Goal: Communication & Community: Ask a question

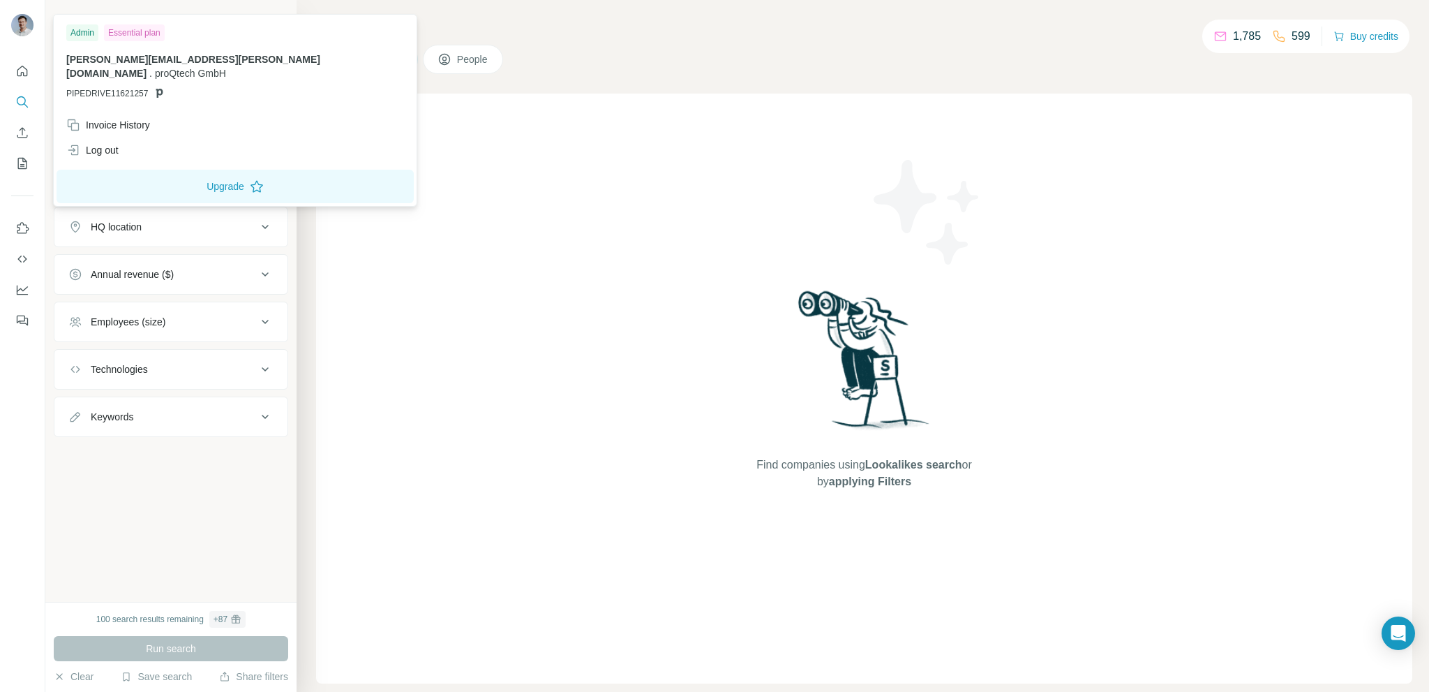
click at [22, 22] on img at bounding box center [22, 25] width 22 height 22
click at [22, 71] on icon "Quick start" at bounding box center [22, 71] width 14 height 14
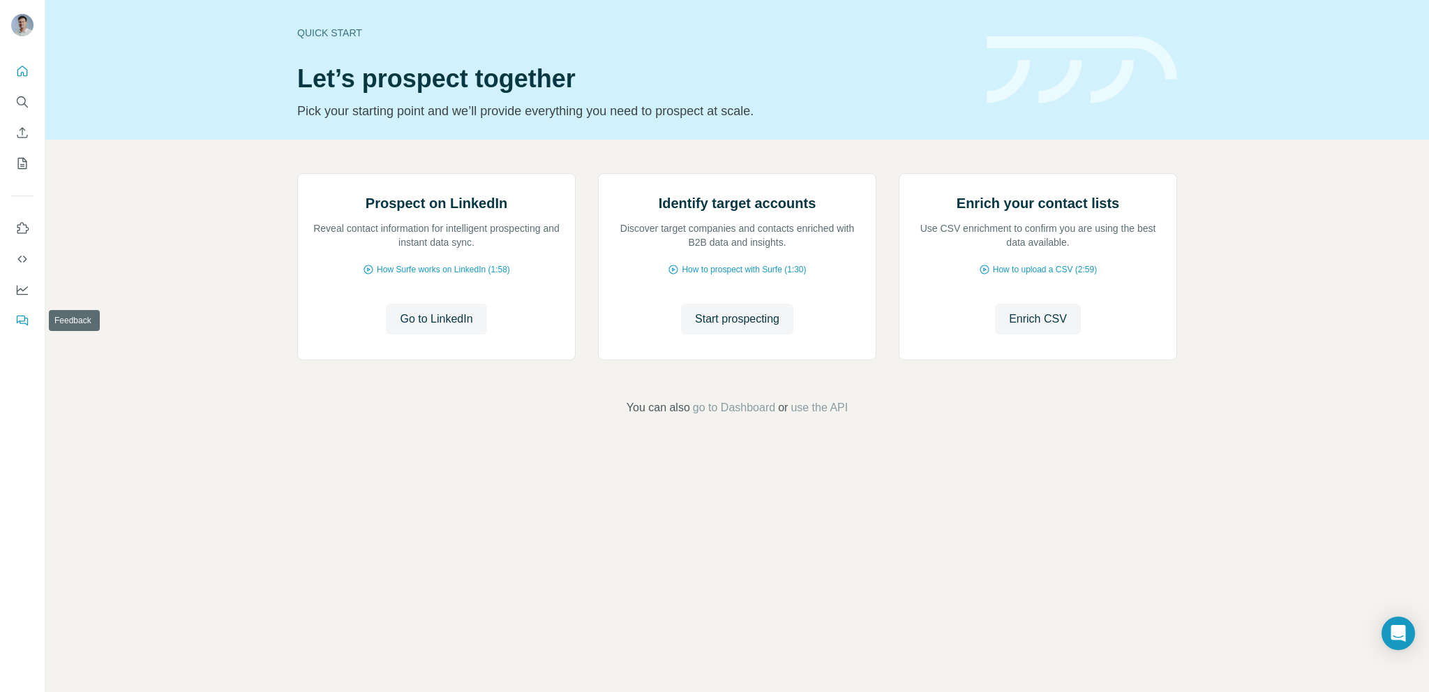
click at [15, 322] on icon "Feedback" at bounding box center [22, 320] width 14 height 14
click at [17, 69] on icon "Quick start" at bounding box center [22, 71] width 14 height 14
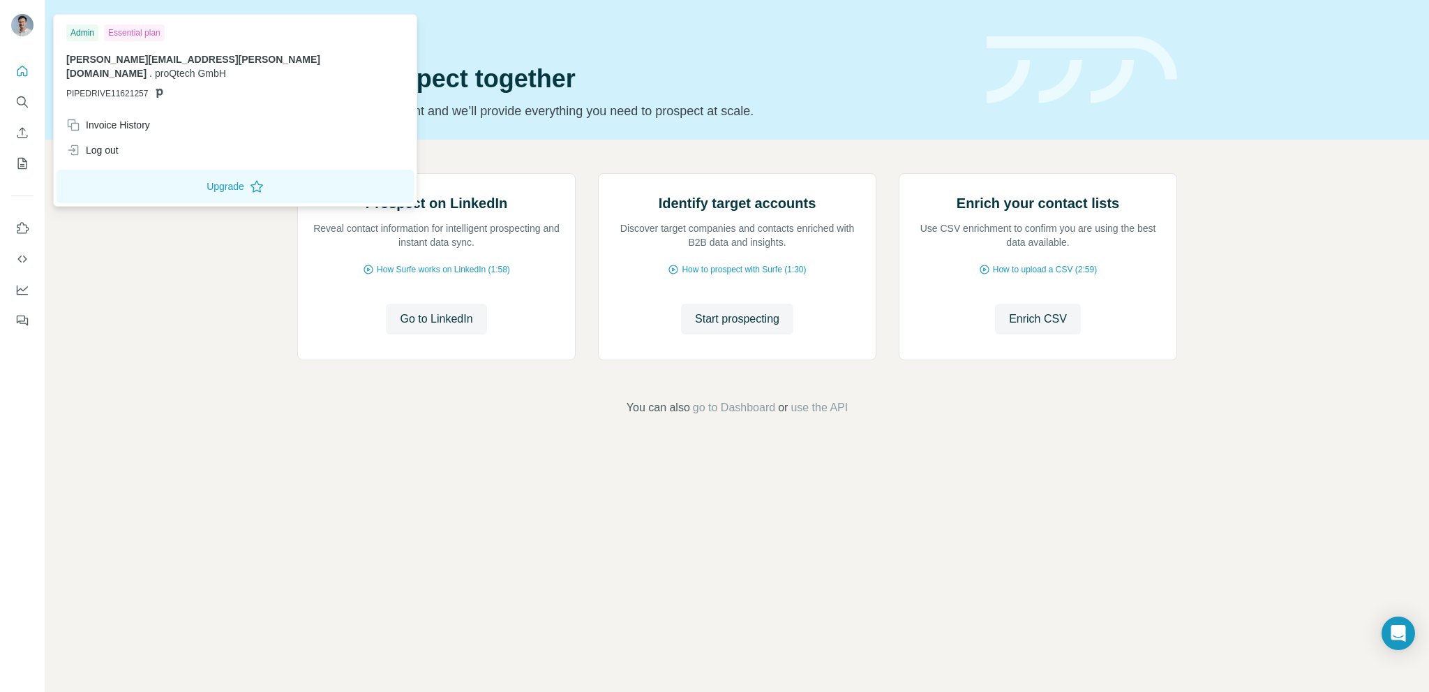
click at [27, 24] on img at bounding box center [22, 25] width 22 height 22
click at [28, 69] on icon "Quick start" at bounding box center [22, 71] width 14 height 14
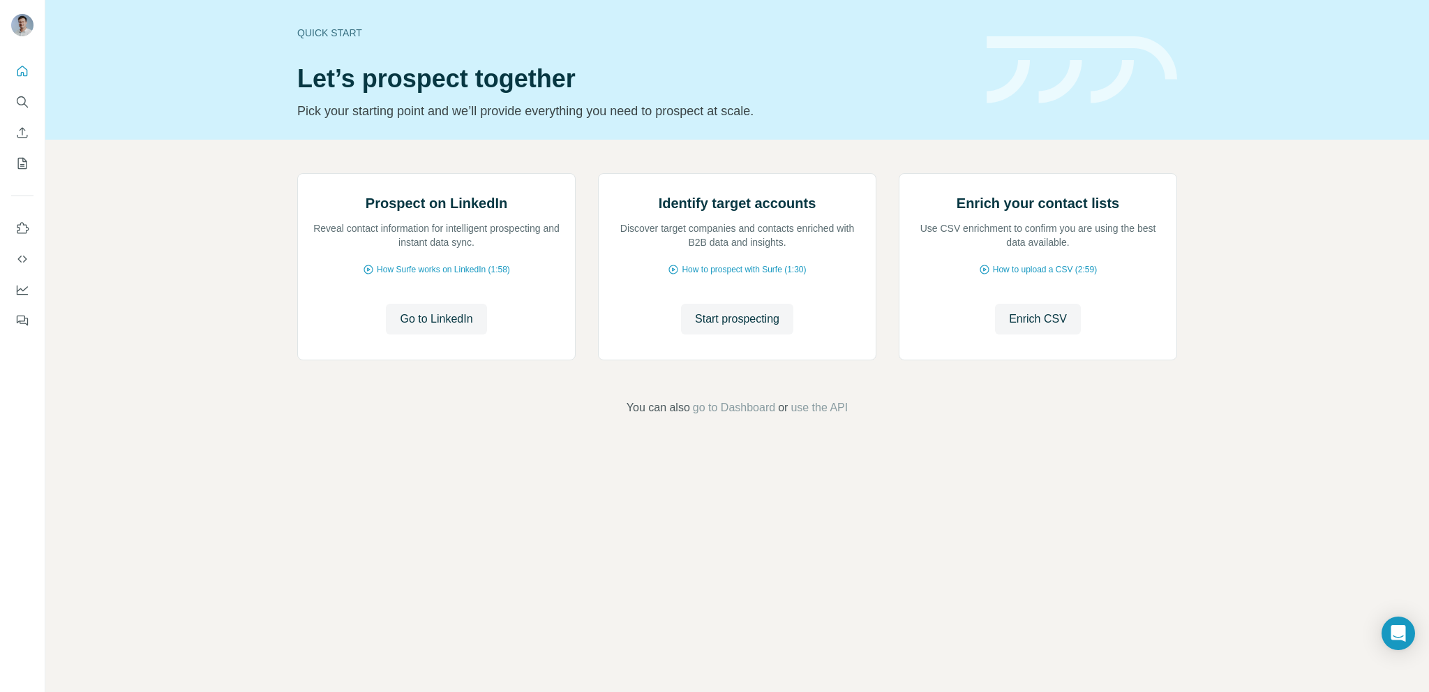
click at [946, 449] on div "Prospect on LinkedIn Reveal contact information for intelligent prospecting and…" at bounding box center [737, 295] width 1384 height 310
click at [1401, 634] on icon "Open Intercom Messenger" at bounding box center [1398, 633] width 16 height 18
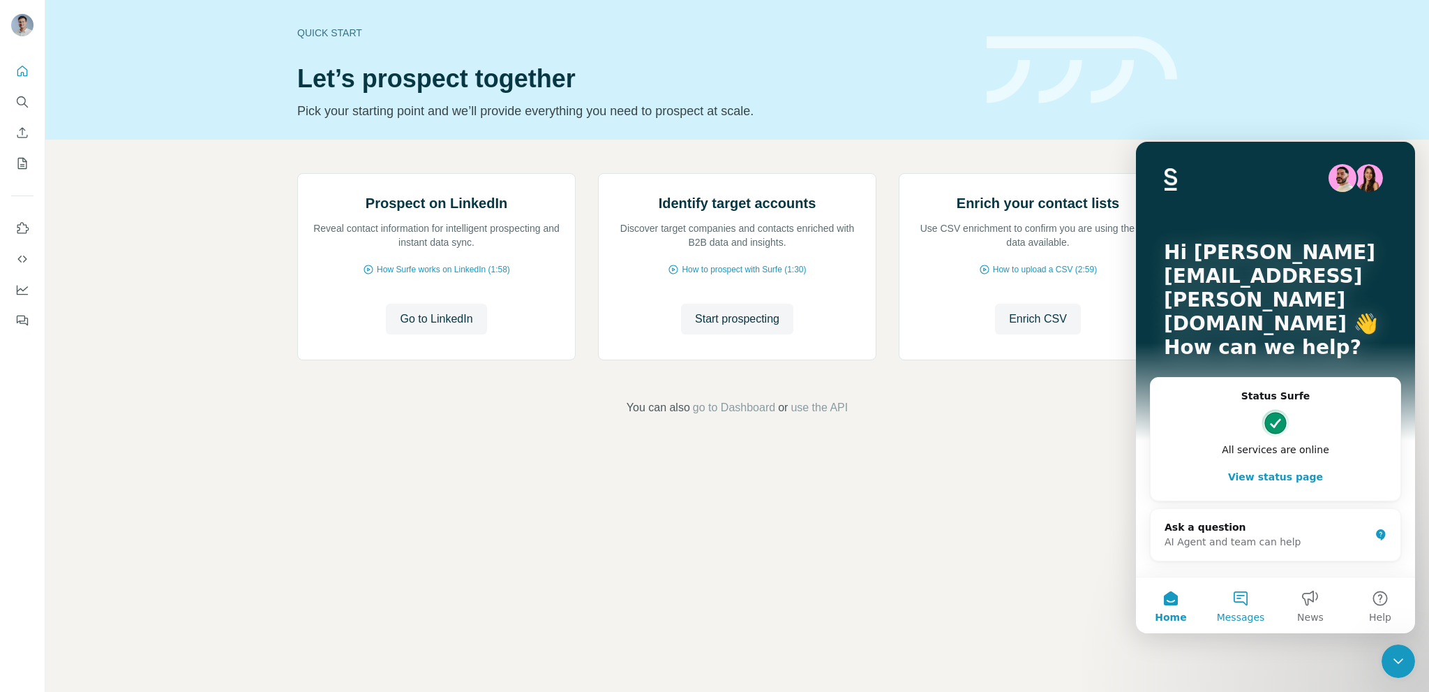
click at [1230, 597] on button "Messages" at bounding box center [1241, 605] width 70 height 56
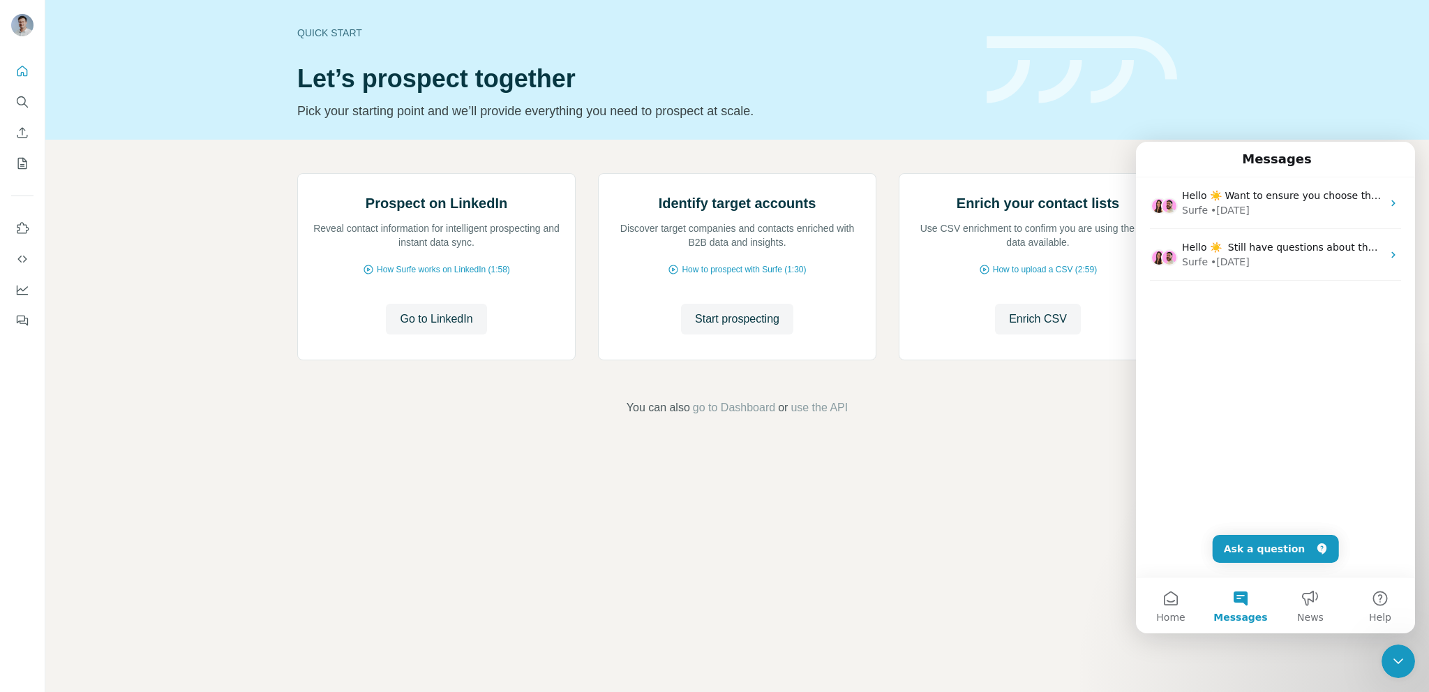
click at [1224, 326] on div "Hello ☀️ Want to ensure you choose the most suitable Surfe plan for you and you…" at bounding box center [1275, 256] width 279 height 159
click at [1258, 543] on button "Ask a question" at bounding box center [1276, 549] width 126 height 28
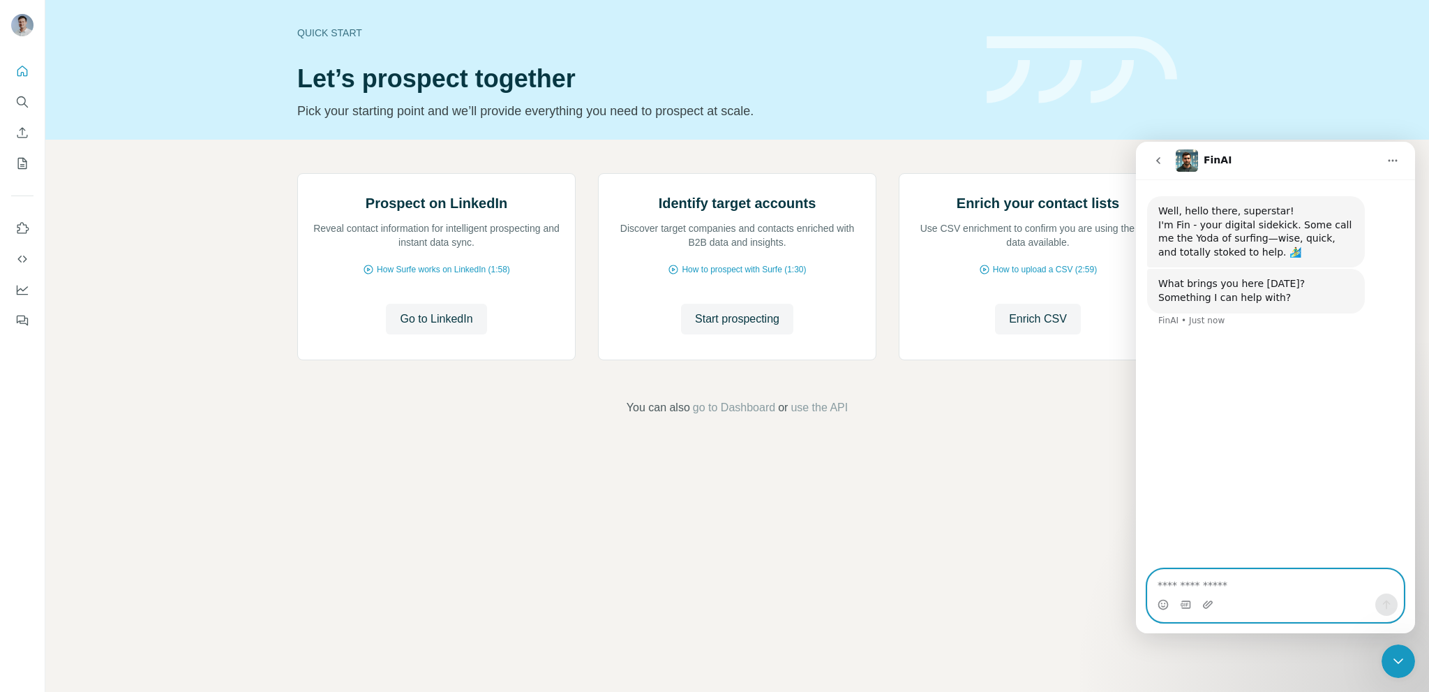
click at [1192, 583] on textarea "Ask a question…" at bounding box center [1275, 582] width 255 height 24
paste textarea "**********"
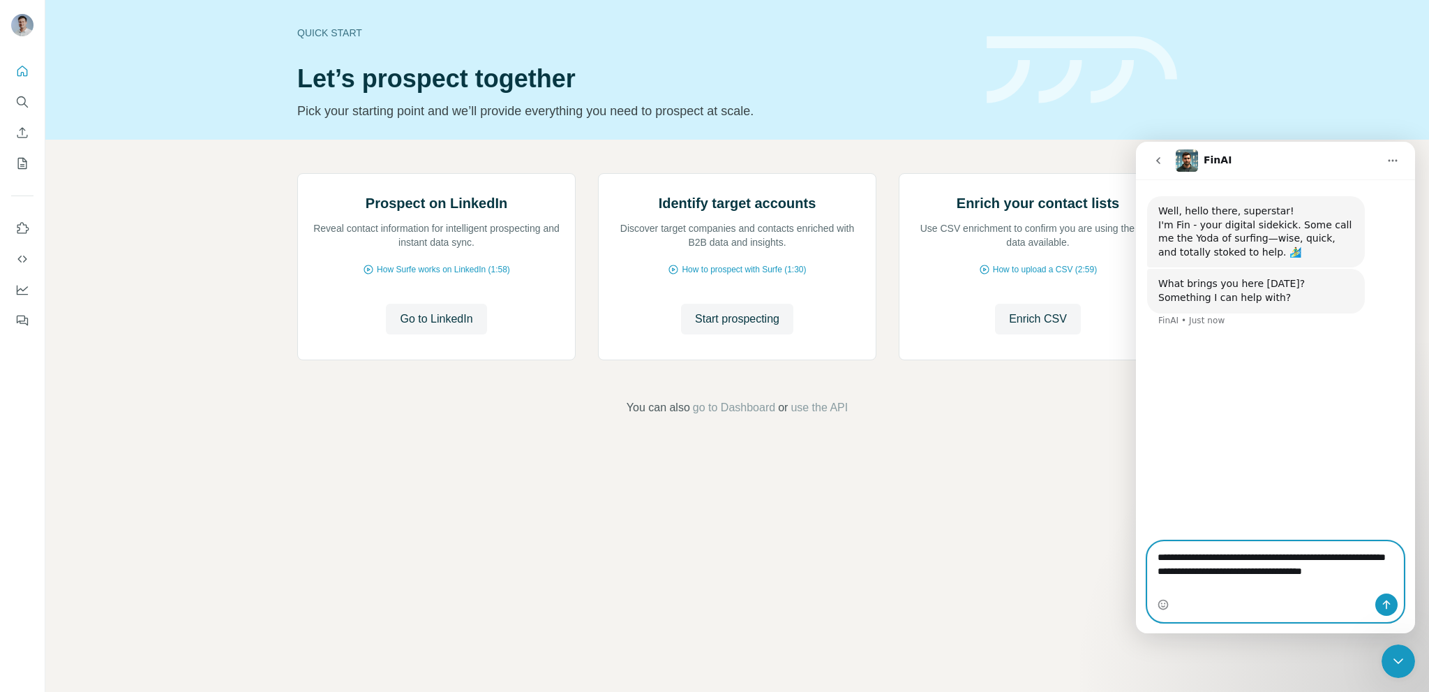
type textarea "**********"
click at [1385, 598] on button "Send a message…" at bounding box center [1387, 604] width 22 height 22
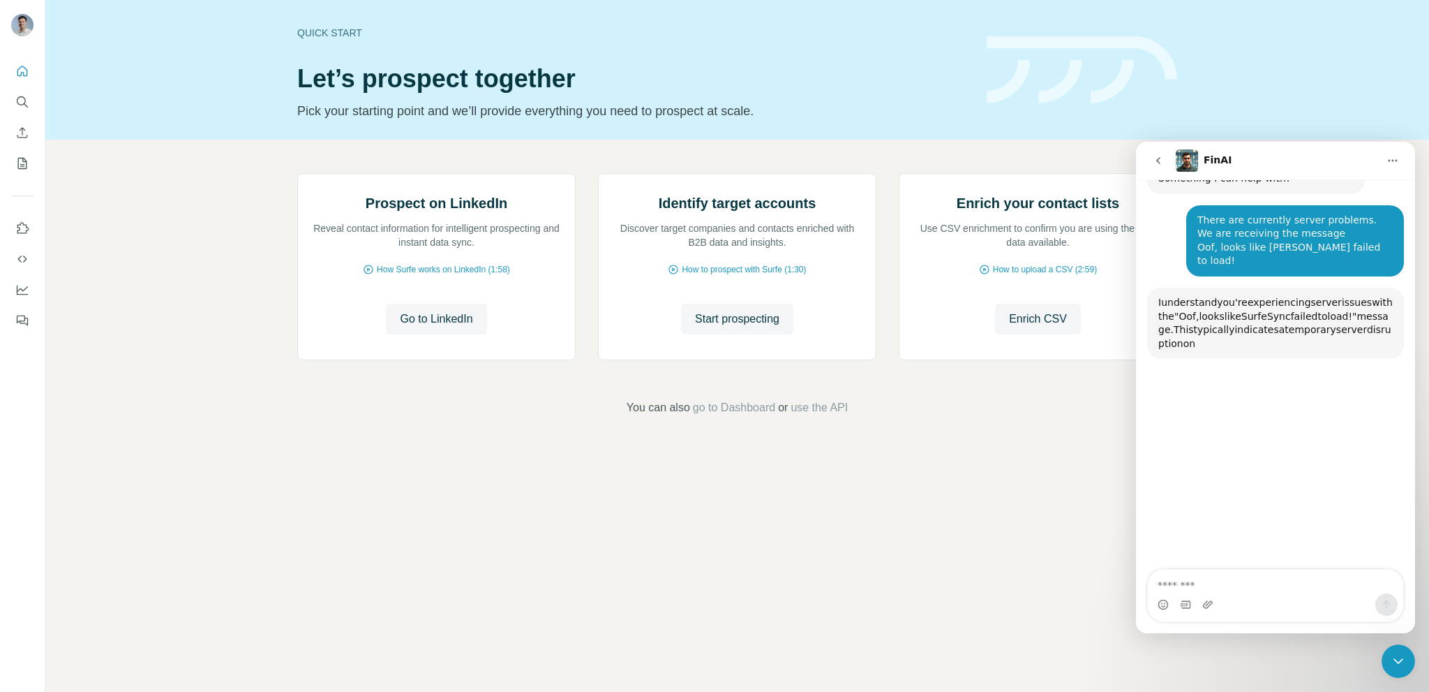
scroll to position [148, 0]
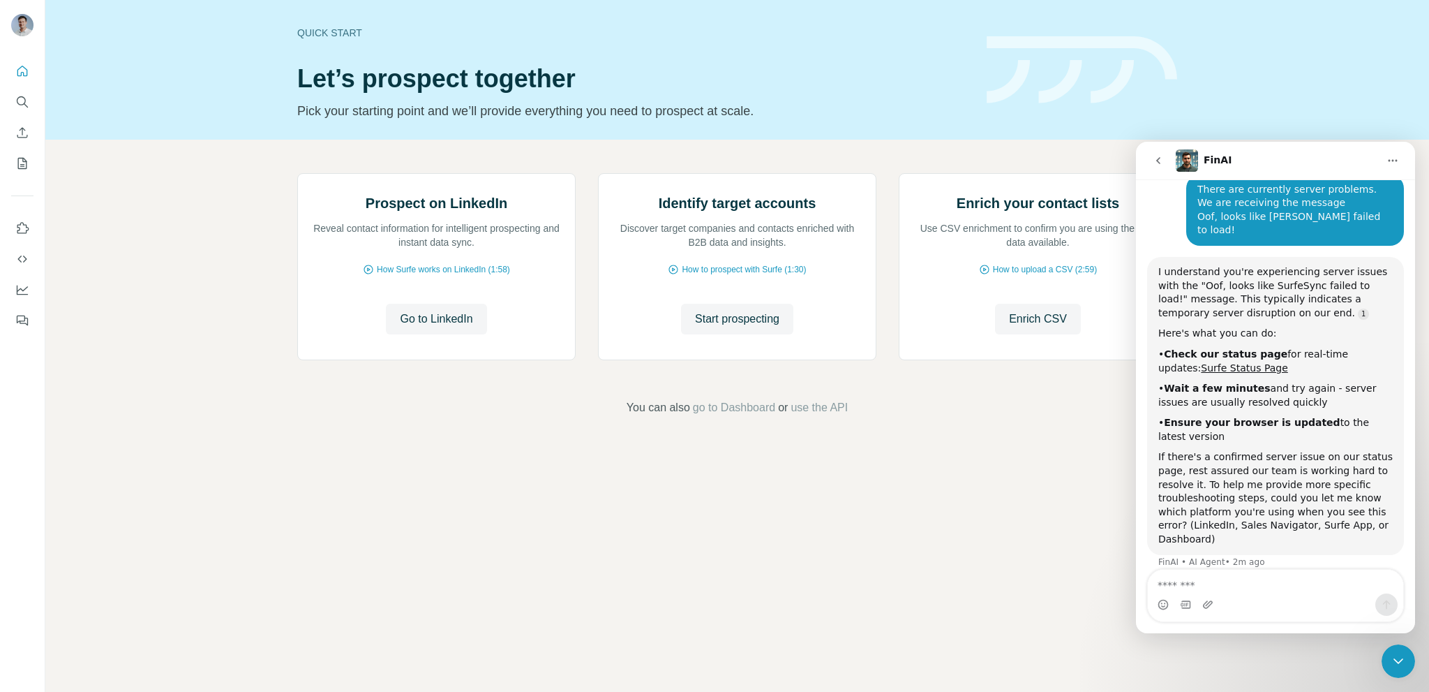
drag, startPoint x: 1163, startPoint y: 373, endPoint x: 1284, endPoint y: 387, distance: 122.2
click at [1284, 387] on div "• Wait a few minutes and try again - server issues are usually resolved quickly" at bounding box center [1276, 395] width 235 height 27
copy div "Wait a few minutes and try again - server issues are usually resolved quickly"
